Goal: Transaction & Acquisition: Purchase product/service

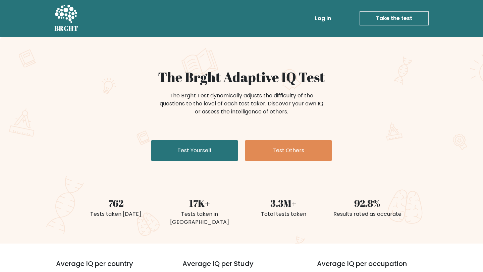
click at [319, 56] on div "The Brght Adaptive IQ Test The Brght Test dynamically adjusts the difficulty of…" at bounding box center [241, 140] width 483 height 207
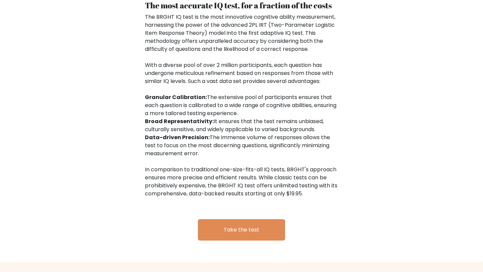
scroll to position [1048, 0]
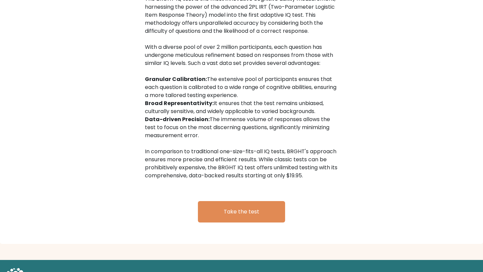
drag, startPoint x: 304, startPoint y: 168, endPoint x: 287, endPoint y: 168, distance: 16.8
click at [287, 168] on div "The BRGHT IQ test is the most innovative cognitive ability measurement, harness…" at bounding box center [241, 87] width 193 height 185
click at [229, 163] on div "The BRGHT IQ test is the most innovative cognitive ability measurement, harness…" at bounding box center [241, 87] width 193 height 185
drag, startPoint x: 287, startPoint y: 167, endPoint x: 307, endPoint y: 167, distance: 19.8
click at [307, 167] on div "The BRGHT IQ test is the most innovative cognitive ability measurement, harness…" at bounding box center [241, 87] width 193 height 185
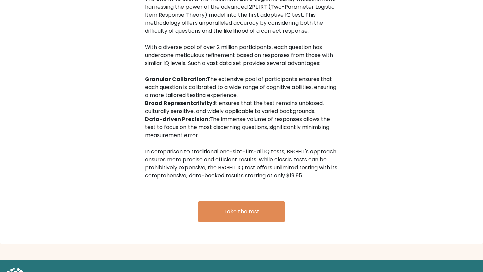
click at [170, 148] on div "The BRGHT IQ test is the most innovative cognitive ability measurement, harness…" at bounding box center [241, 87] width 193 height 185
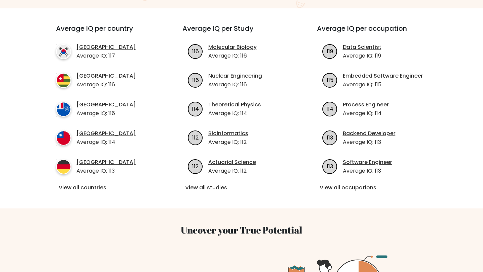
scroll to position [0, 0]
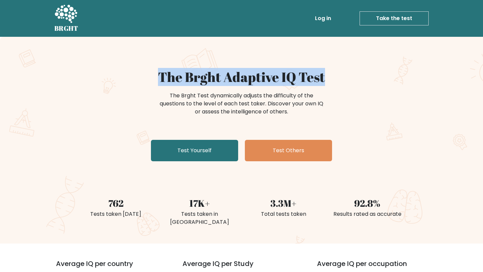
drag, startPoint x: 154, startPoint y: 78, endPoint x: 355, endPoint y: 81, distance: 200.1
click at [355, 81] on h1 "The Brght Adaptive IQ Test" at bounding box center [241, 77] width 327 height 16
click at [333, 77] on h1 "The Brght Adaptive IQ Test" at bounding box center [241, 77] width 327 height 16
drag, startPoint x: 332, startPoint y: 77, endPoint x: 115, endPoint y: 76, distance: 217.1
click at [115, 76] on h1 "The Brght Adaptive IQ Test" at bounding box center [241, 77] width 327 height 16
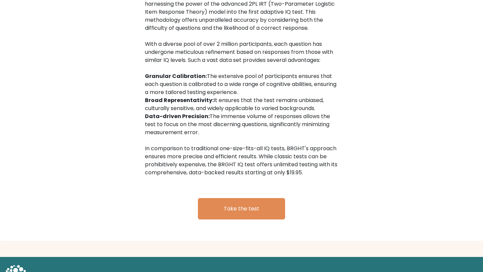
scroll to position [1023, 0]
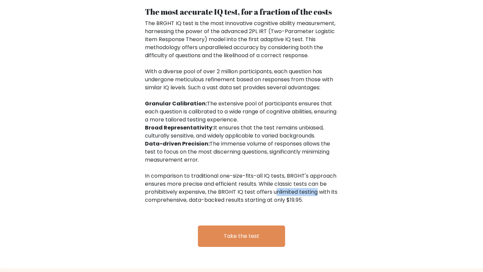
drag, startPoint x: 271, startPoint y: 187, endPoint x: 314, endPoint y: 186, distance: 42.9
click at [314, 186] on div "The BRGHT IQ test is the most innovative cognitive ability measurement, harness…" at bounding box center [241, 111] width 193 height 185
drag, startPoint x: 305, startPoint y: 192, endPoint x: 291, endPoint y: 192, distance: 13.7
click at [291, 192] on div "The BRGHT IQ test is the most innovative cognitive ability measurement, harness…" at bounding box center [241, 111] width 193 height 185
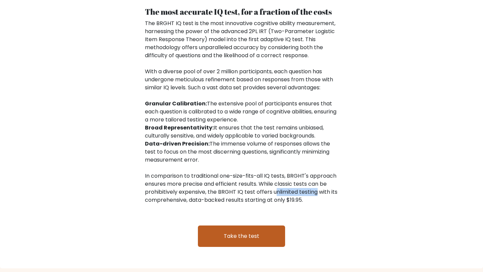
click at [223, 233] on link "Take the test" at bounding box center [241, 236] width 87 height 21
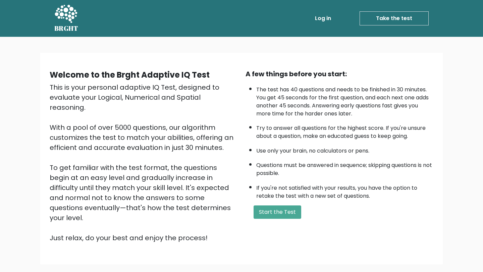
scroll to position [35, 0]
